Goal: Task Accomplishment & Management: Use online tool/utility

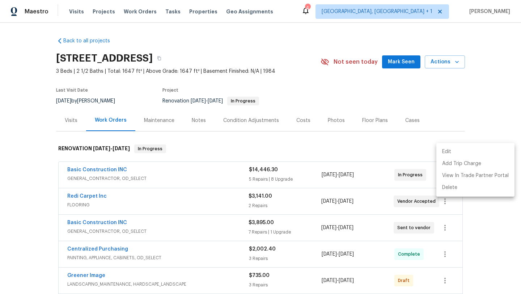
scroll to position [76, 0]
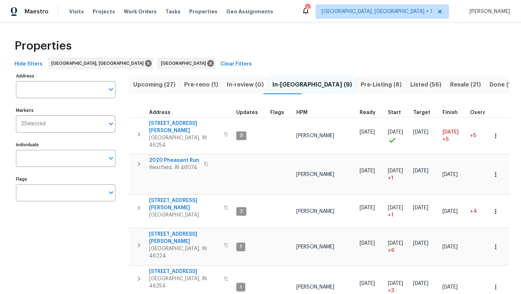
scroll to position [59, 0]
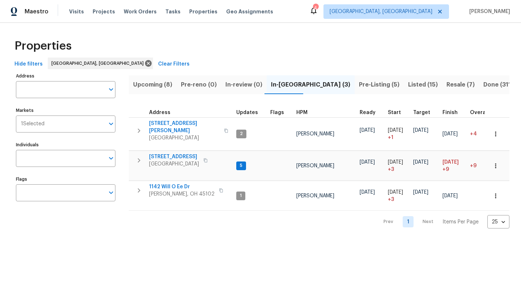
click at [408, 83] on span "Listed (15)" at bounding box center [423, 85] width 30 height 10
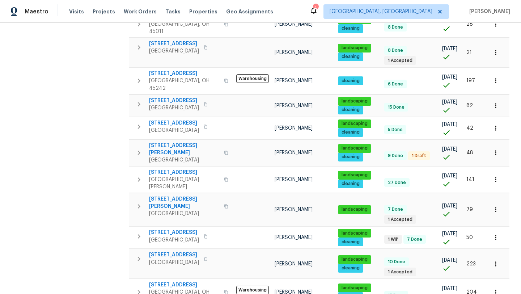
scroll to position [215, 0]
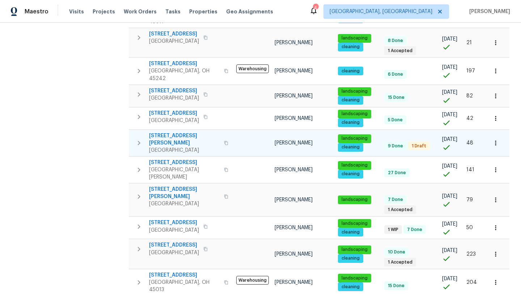
click at [169, 132] on span "155 Bonham Rd" at bounding box center [184, 139] width 71 height 14
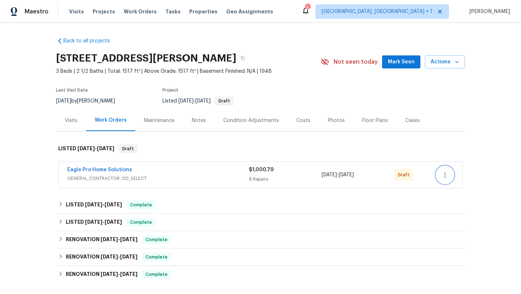
click at [442, 179] on button "button" at bounding box center [444, 174] width 17 height 17
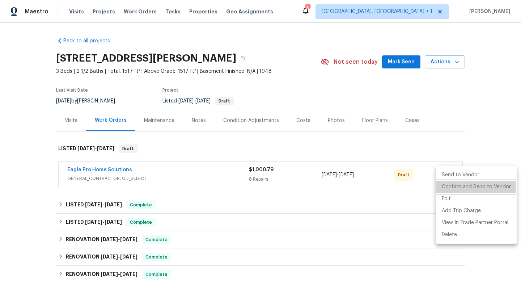
click at [451, 187] on li "Confirm and Send to Vendor" at bounding box center [476, 187] width 81 height 12
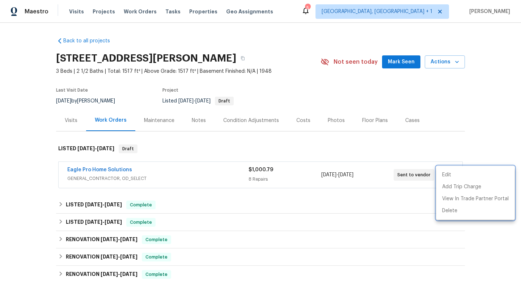
click at [105, 15] on div at bounding box center [260, 147] width 521 height 294
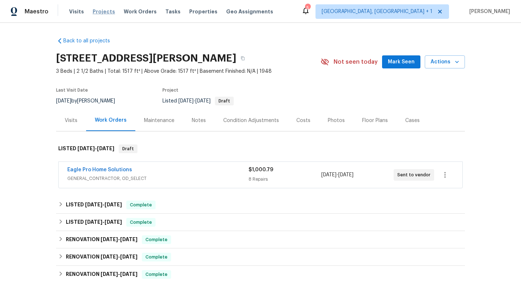
click at [105, 14] on span "Projects" at bounding box center [104, 11] width 22 height 7
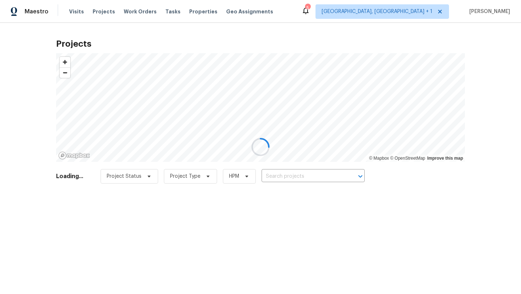
click at [435, 13] on div at bounding box center [260, 147] width 521 height 294
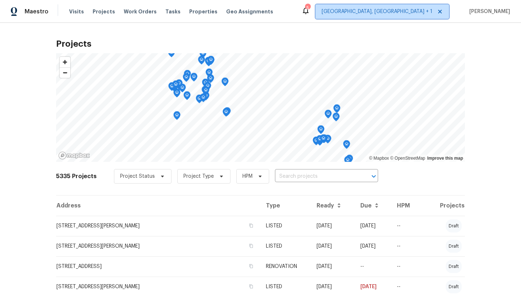
click at [432, 10] on span "[GEOGRAPHIC_DATA], [GEOGRAPHIC_DATA] + 1" at bounding box center [377, 11] width 111 height 7
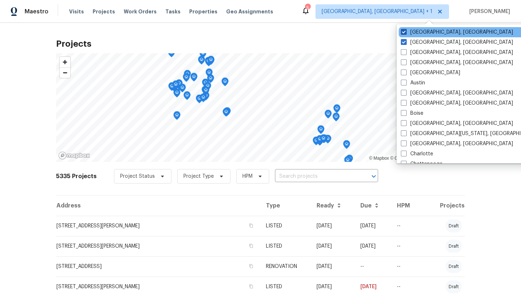
click at [432, 34] on label "Indianapolis, IN" at bounding box center [457, 32] width 112 height 7
click at [406, 33] on input "Indianapolis, IN" at bounding box center [403, 31] width 5 height 5
checkbox input "false"
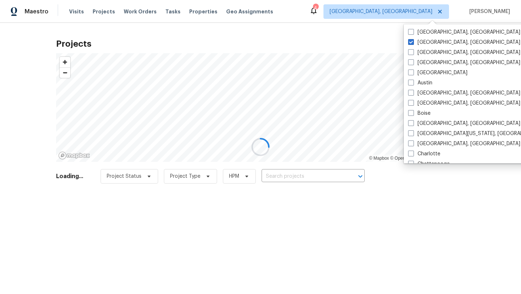
click at [363, 34] on div at bounding box center [260, 147] width 521 height 294
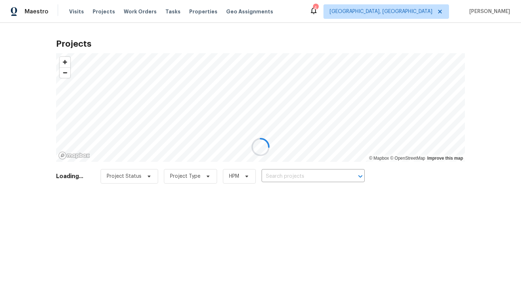
click at [318, 11] on div "4" at bounding box center [315, 7] width 5 height 7
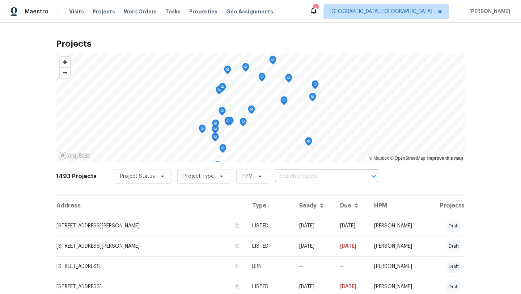
click at [318, 11] on div "4" at bounding box center [315, 7] width 5 height 7
click at [317, 12] on icon at bounding box center [314, 10] width 6 height 7
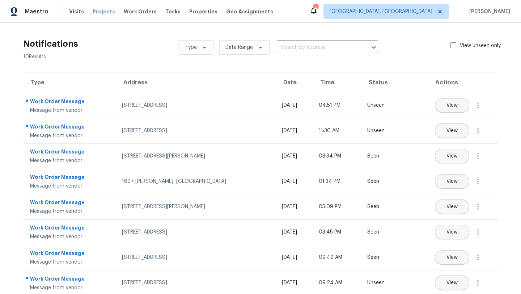
click at [99, 14] on span "Projects" at bounding box center [104, 11] width 22 height 7
